Goal: Task Accomplishment & Management: Manage account settings

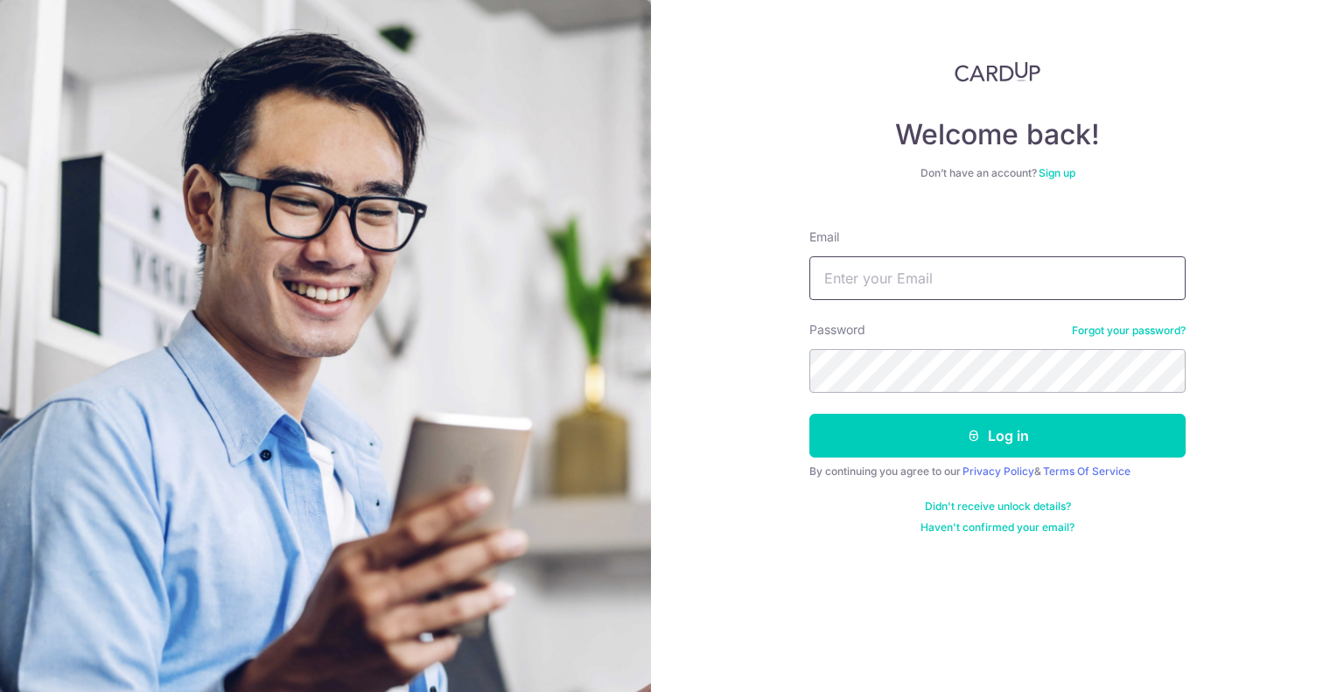
click at [891, 267] on input "Email" at bounding box center [997, 278] width 376 height 44
type input "[EMAIL_ADDRESS][DOMAIN_NAME]"
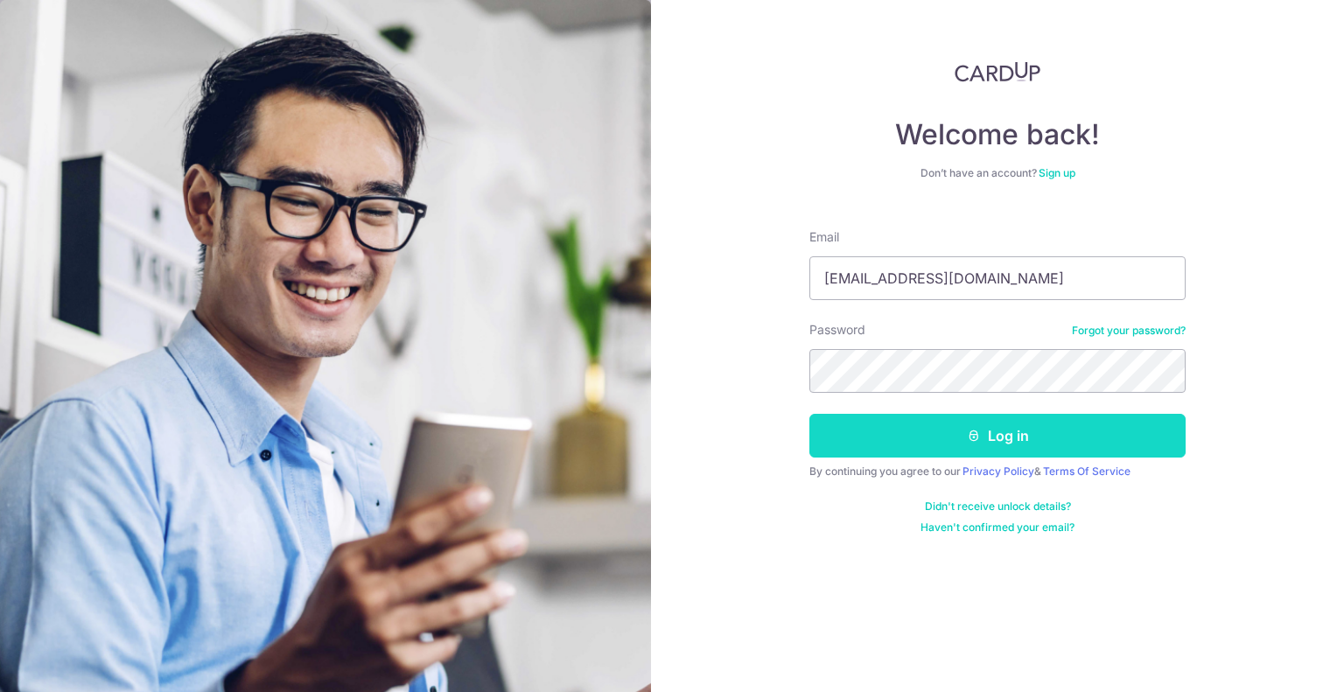
click at [938, 417] on button "Log in" at bounding box center [997, 436] width 376 height 44
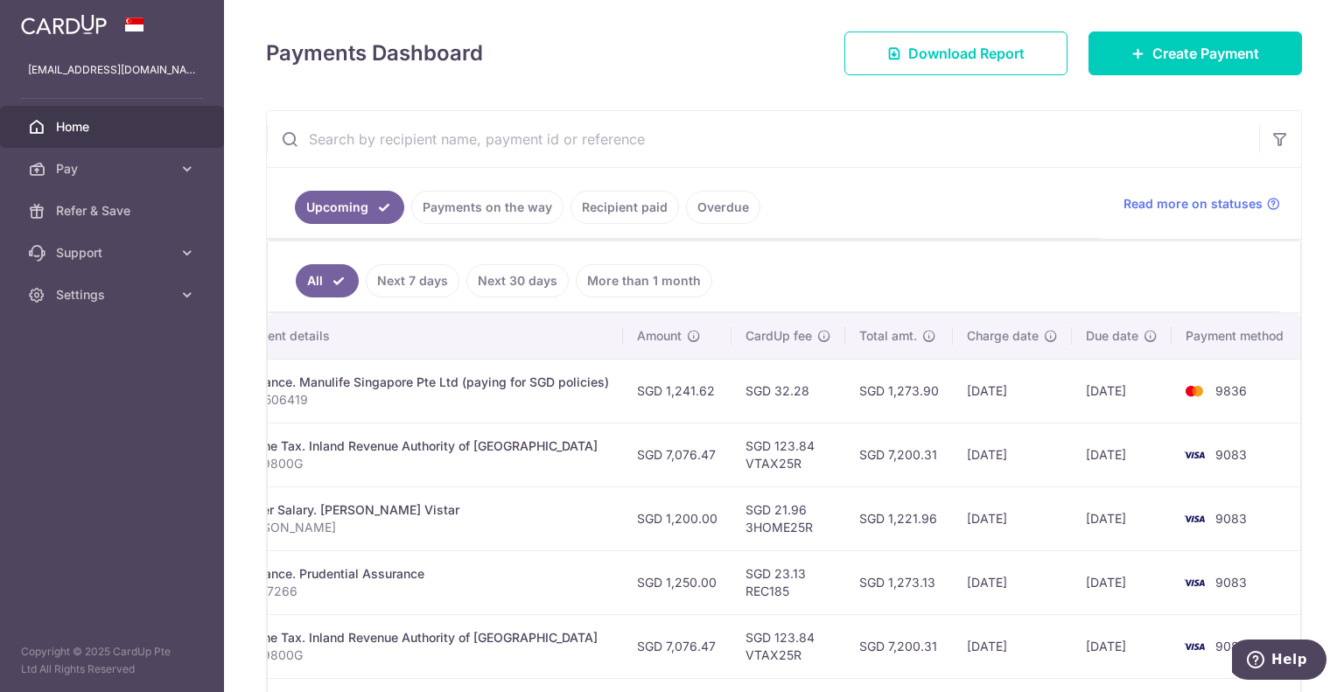
scroll to position [140, 0]
